Goal: Communication & Community: Answer question/provide support

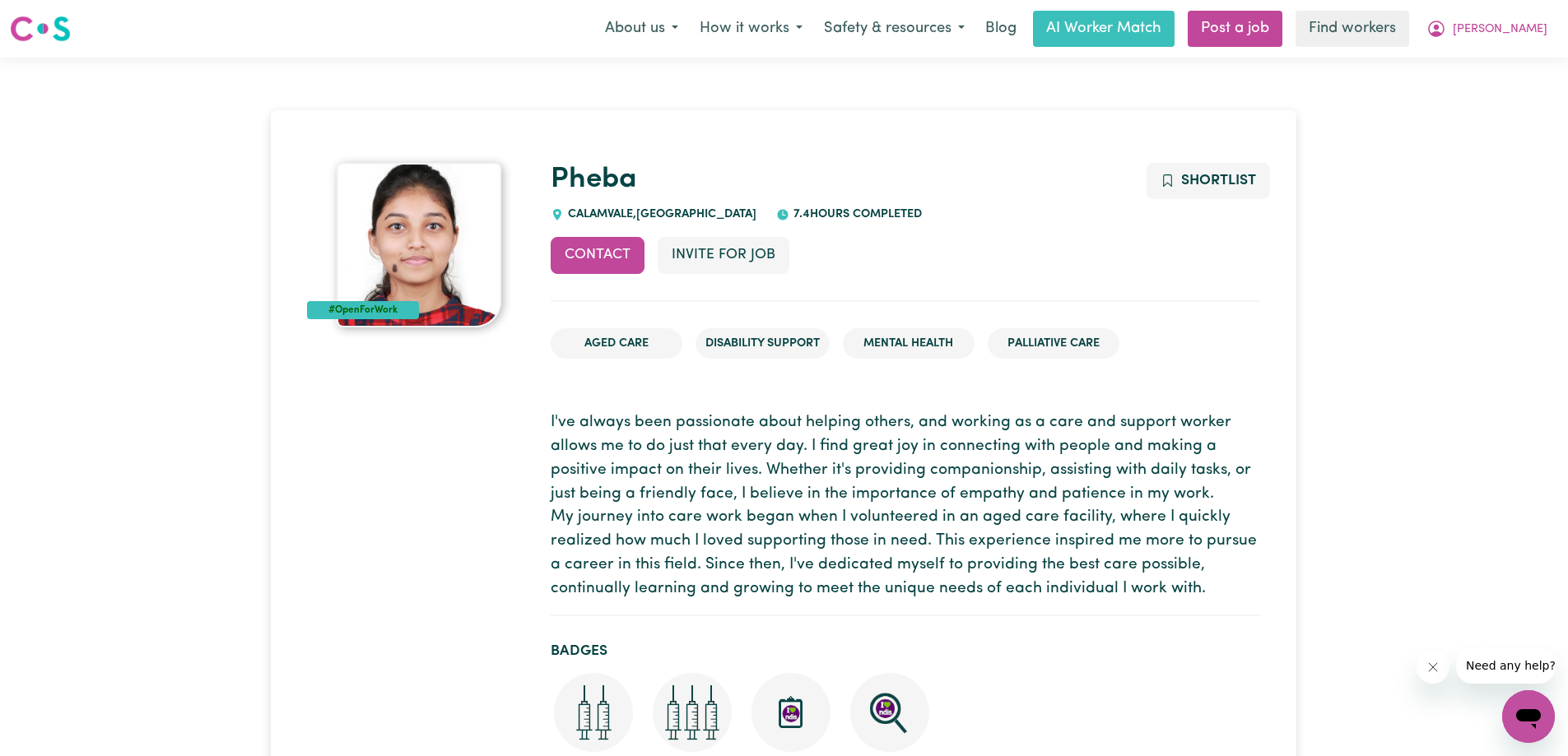
click at [36, 12] on link at bounding box center [41, 29] width 61 height 38
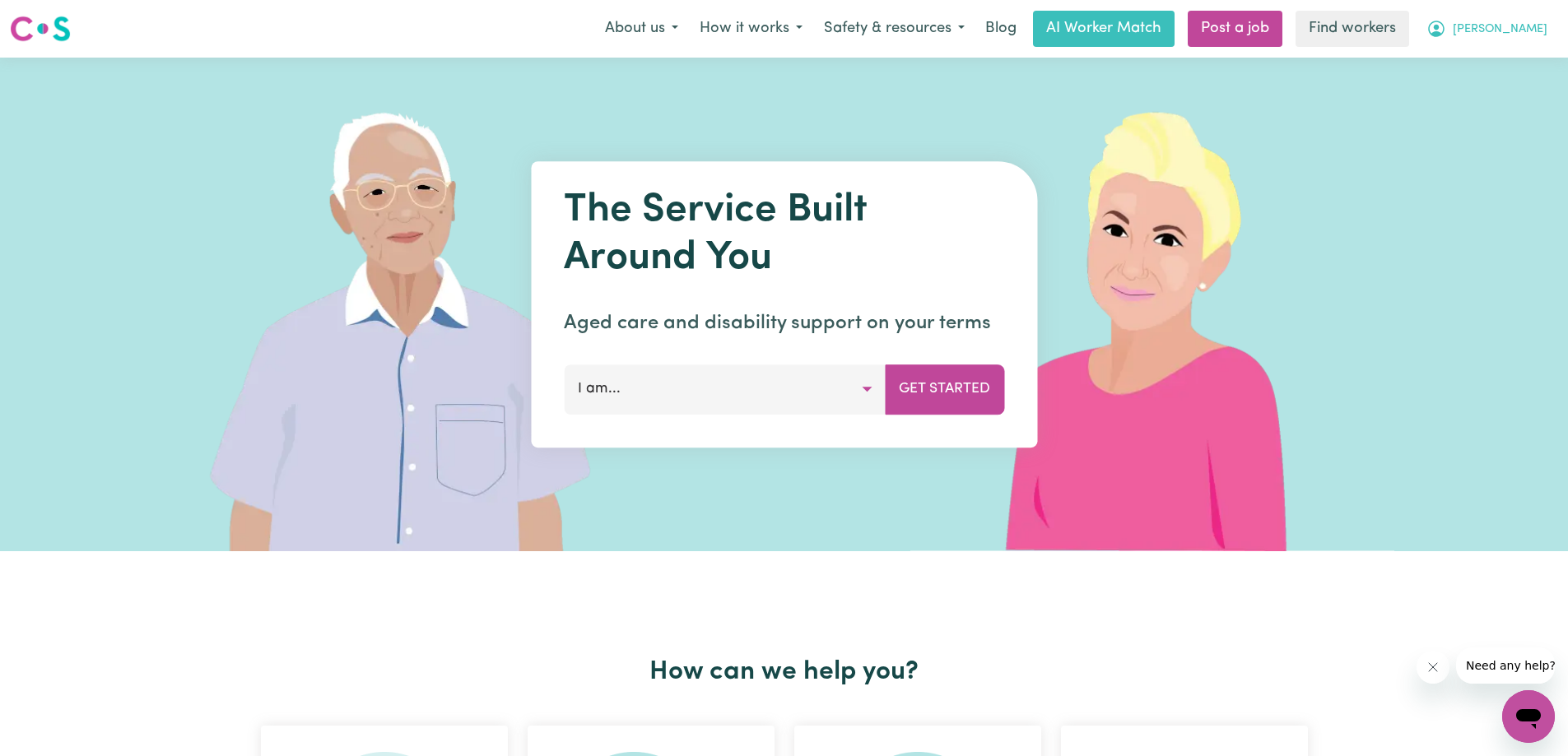
click at [1532, 33] on span "[PERSON_NAME]" at bounding box center [1500, 30] width 94 height 19
click at [1463, 65] on link "My Dashboard" at bounding box center [1492, 64] width 131 height 31
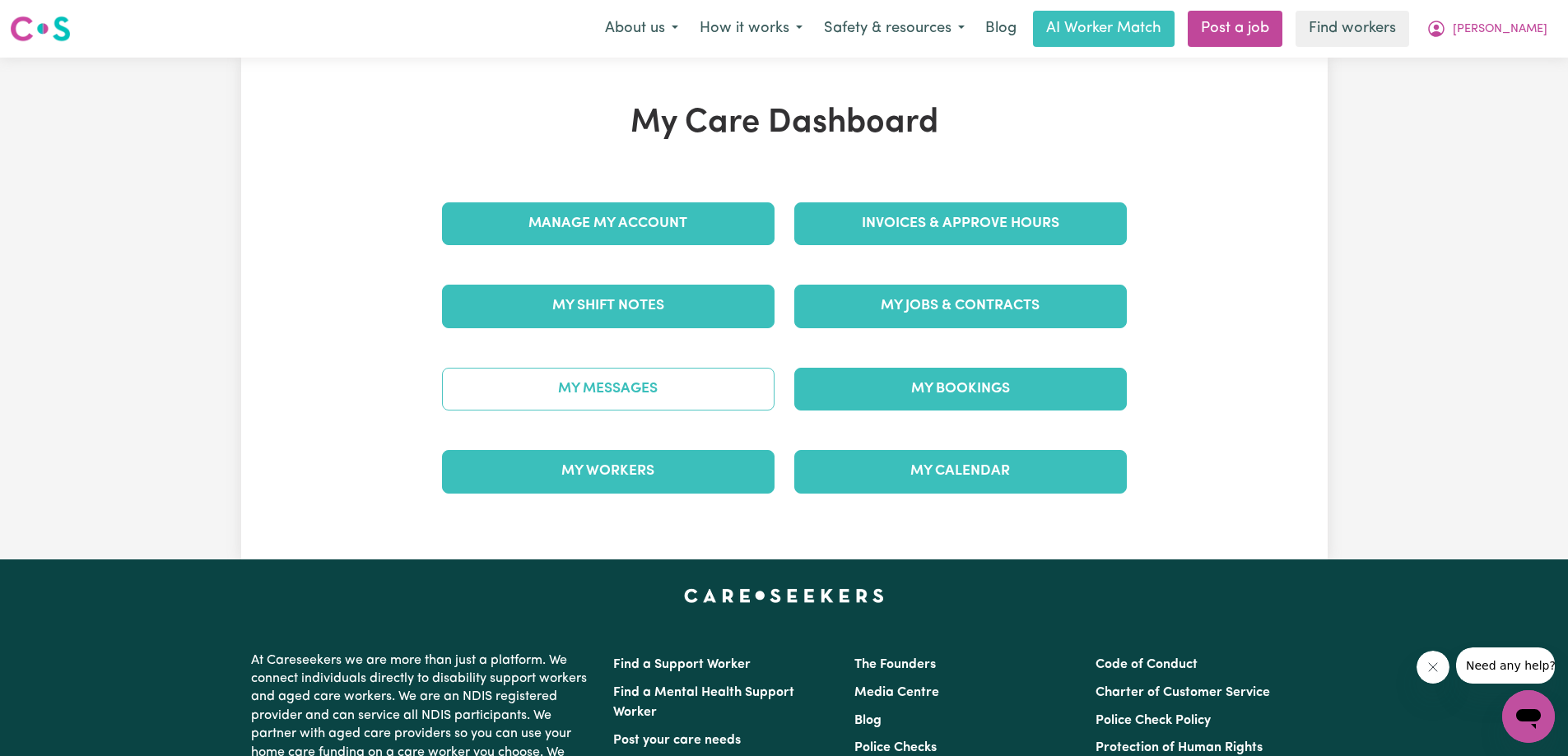
click at [579, 394] on link "My Messages" at bounding box center [608, 390] width 332 height 43
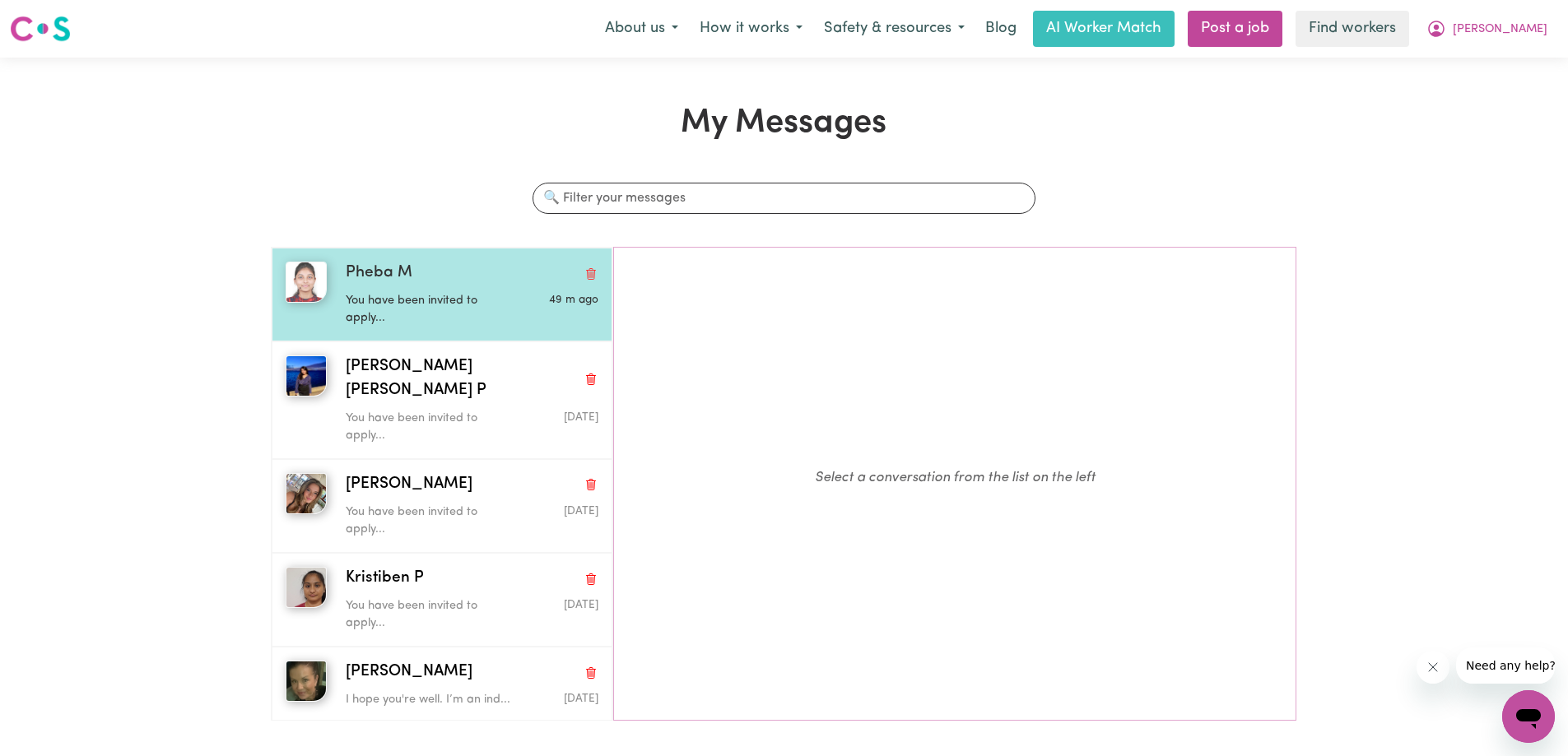
click at [383, 302] on p "You have been invited to apply..." at bounding box center [429, 310] width 168 height 35
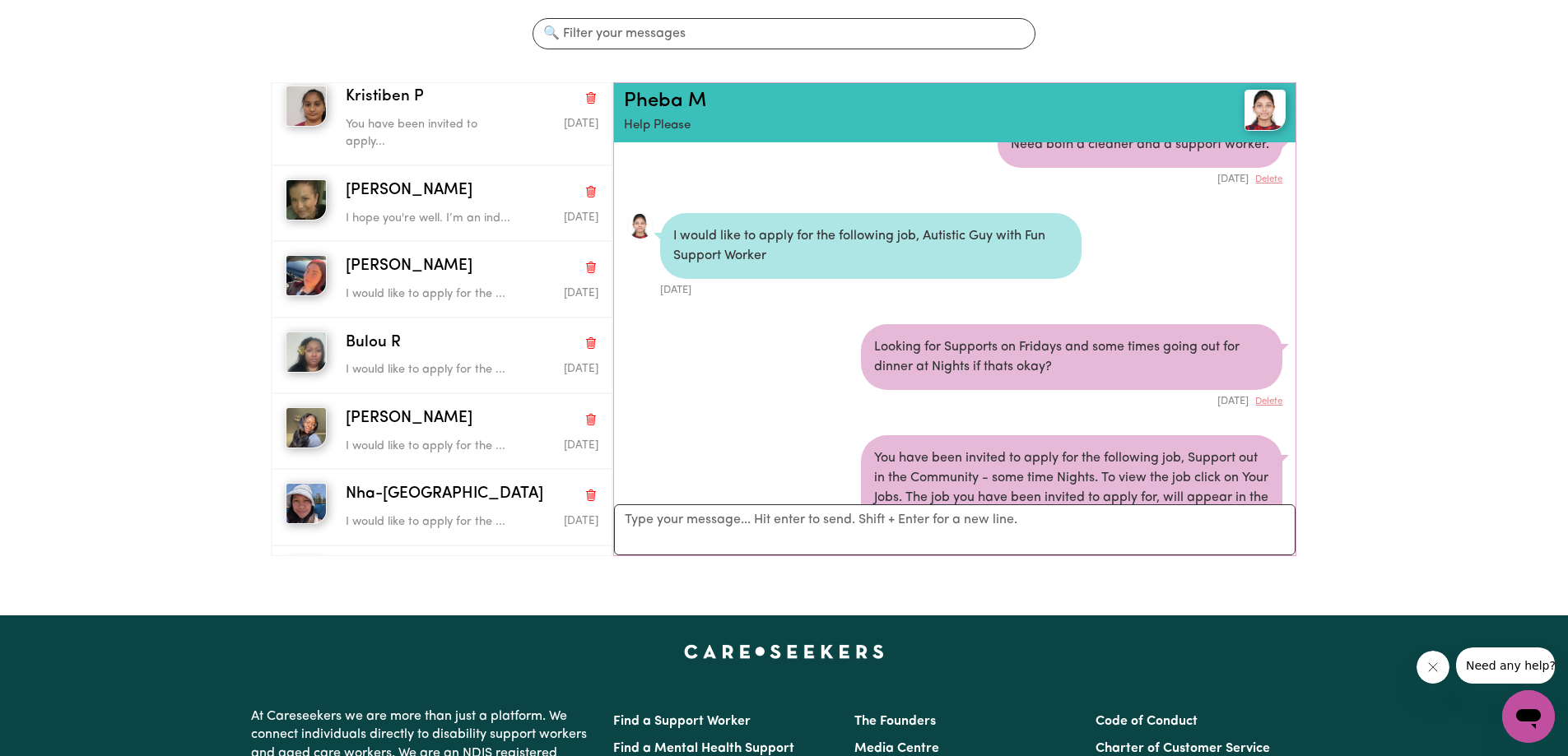
scroll to position [329, 0]
